Goal: Find specific page/section

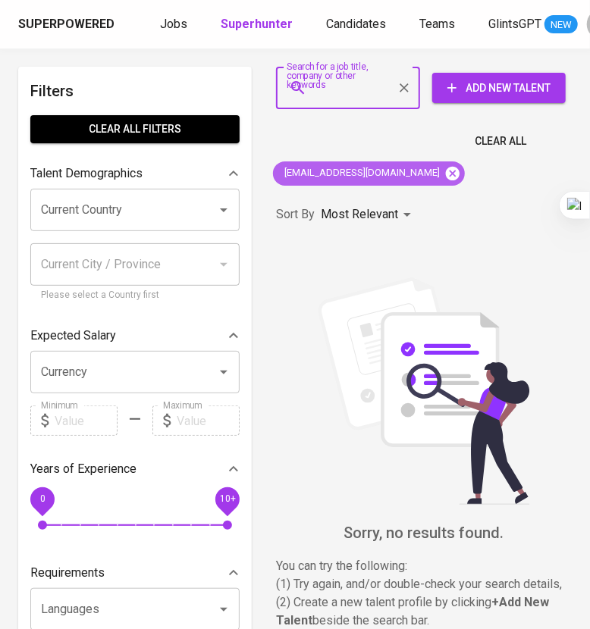
click at [446, 174] on icon at bounding box center [453, 173] width 14 height 14
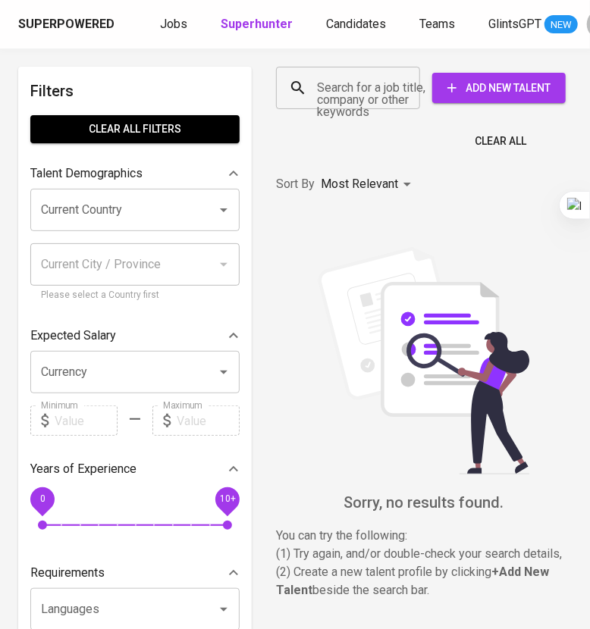
click at [338, 77] on input "Search for a job title, company or other keywords" at bounding box center [351, 88] width 77 height 29
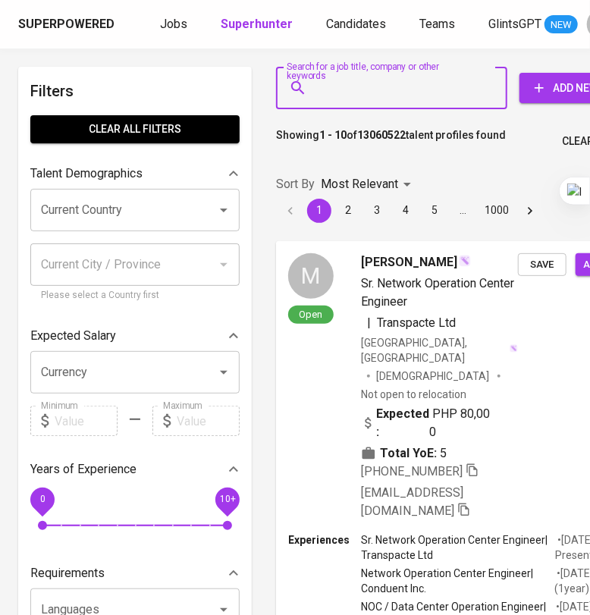
click at [338, 87] on input "Search for a job title, company or other keywords" at bounding box center [395, 88] width 164 height 29
paste input "[EMAIL_ADDRESS][DOMAIN_NAME]"
type input "[EMAIL_ADDRESS][DOMAIN_NAME]"
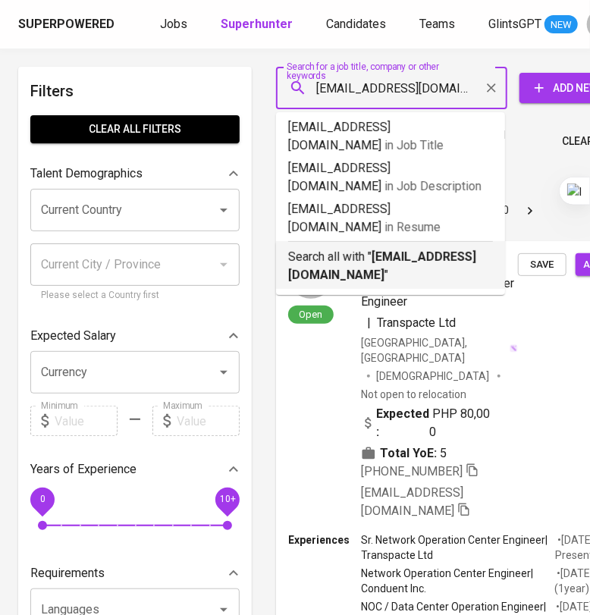
click at [351, 248] on p "Search all with " [EMAIL_ADDRESS][DOMAIN_NAME] "" at bounding box center [390, 266] width 205 height 36
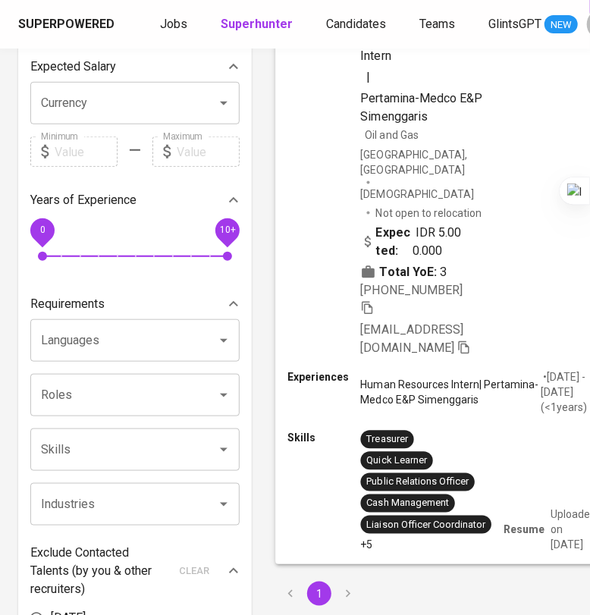
scroll to position [284, 0]
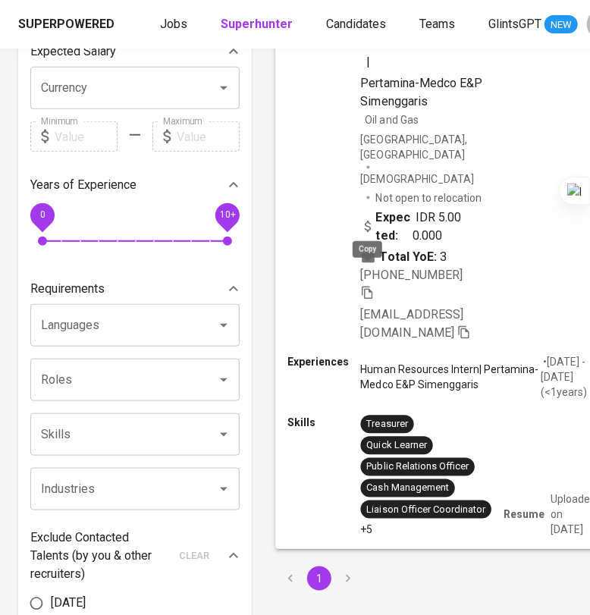
click at [371, 286] on icon "button" at bounding box center [366, 292] width 11 height 13
